Goal: Navigation & Orientation: Find specific page/section

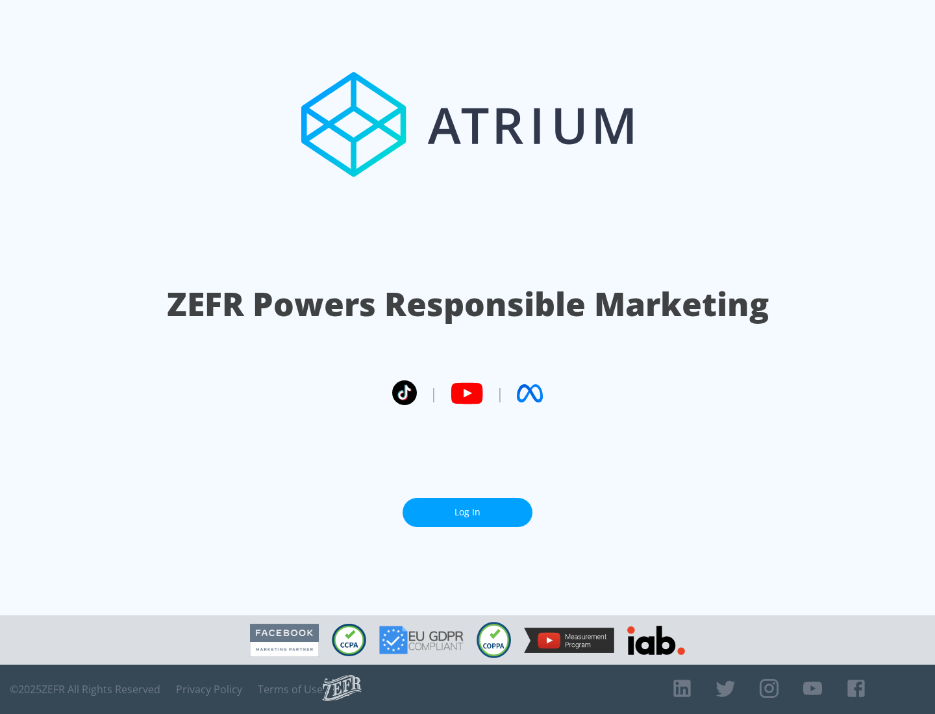
click at [468, 512] on link "Log In" at bounding box center [468, 512] width 130 height 29
